Goal: Information Seeking & Learning: Learn about a topic

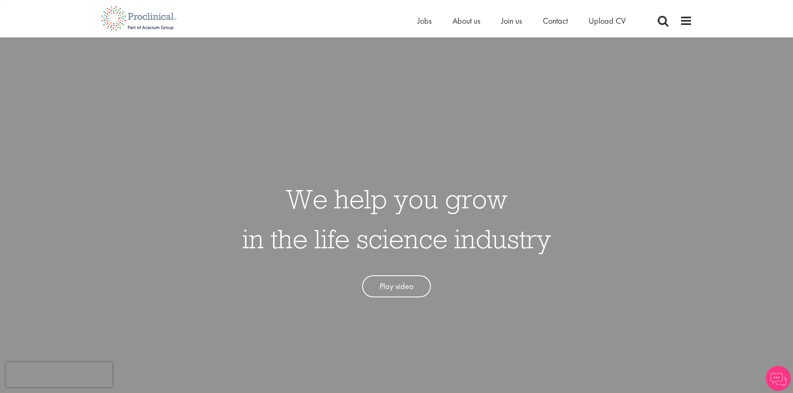
click at [423, 19] on span "Jobs" at bounding box center [425, 20] width 14 height 11
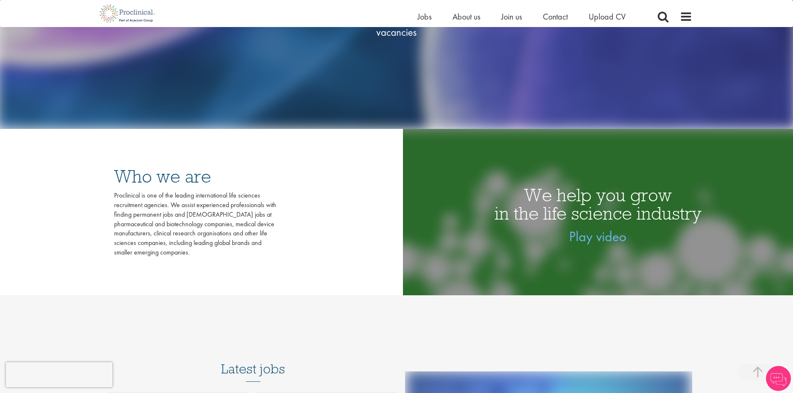
scroll to position [42, 0]
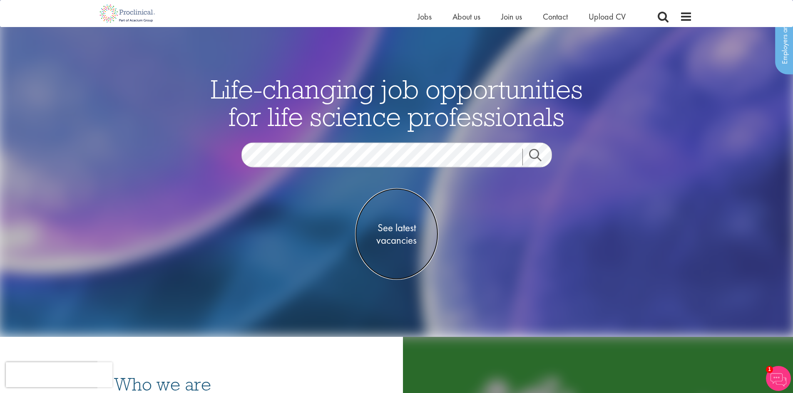
click at [393, 228] on span "See latest vacancies" at bounding box center [396, 233] width 83 height 25
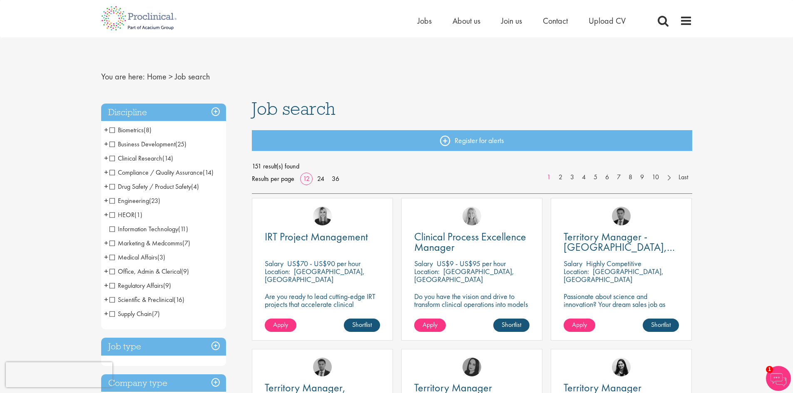
click at [112, 201] on span "Engineering" at bounding box center [129, 200] width 40 height 9
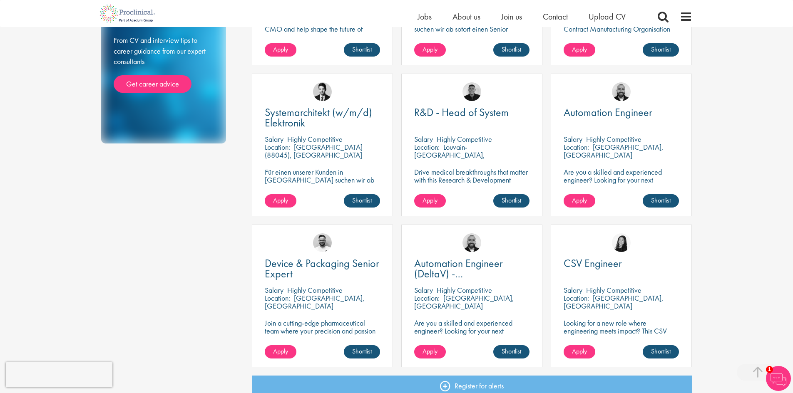
scroll to position [624, 0]
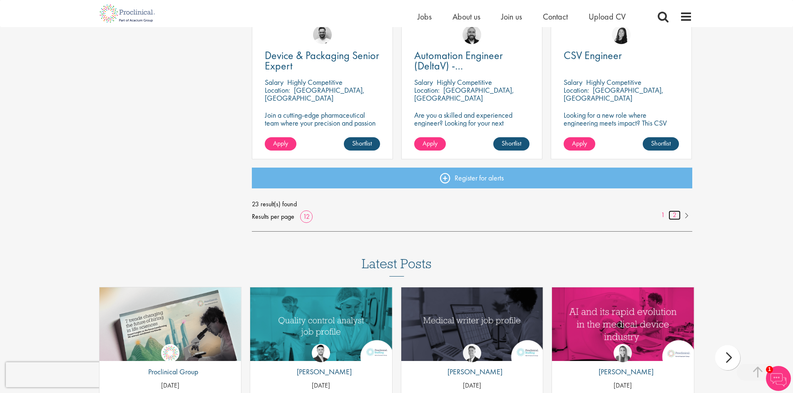
click at [672, 215] on link "2" at bounding box center [675, 216] width 12 height 10
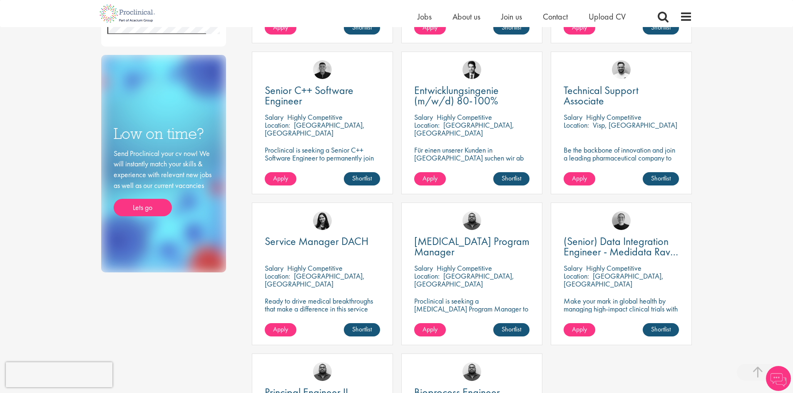
scroll to position [291, 0]
